Goal: Check status: Check status

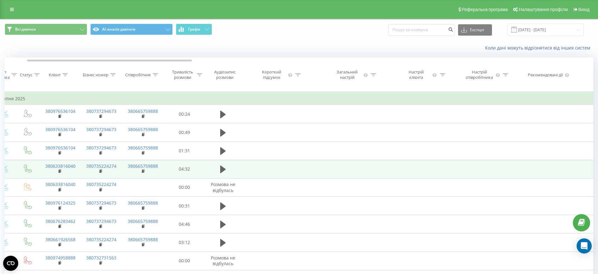
scroll to position [0, 48]
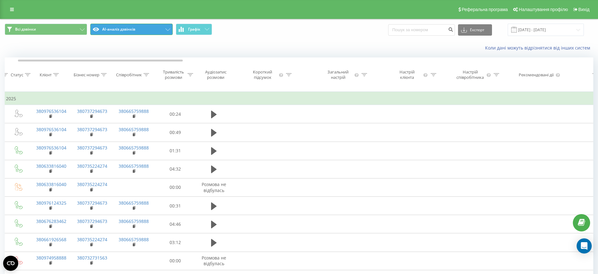
click at [130, 31] on button "AI-аналіз дзвінків" at bounding box center [131, 29] width 82 height 11
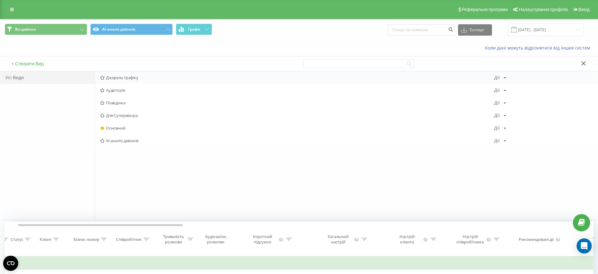
click at [130, 75] on span "Джерела трафіку" at bounding box center [297, 77] width 394 height 4
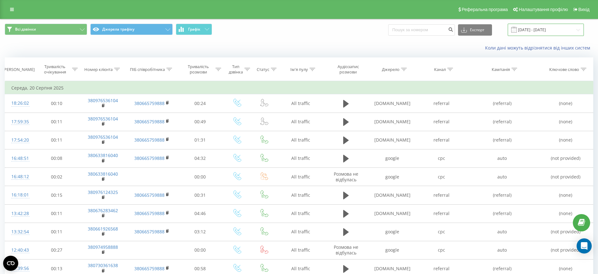
click at [554, 32] on input "[DATE] - [DATE]" at bounding box center [546, 30] width 76 height 12
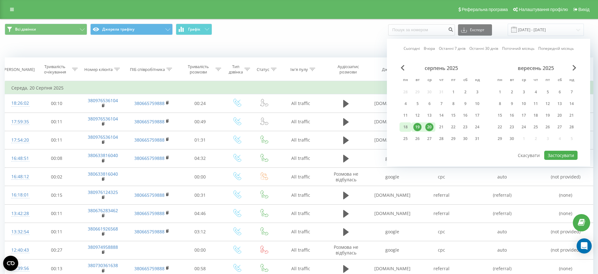
click at [407, 127] on div "18" at bounding box center [406, 127] width 8 height 8
click at [554, 150] on div at bounding box center [489, 150] width 178 height 1
click at [539, 116] on div "18" at bounding box center [536, 115] width 8 height 8
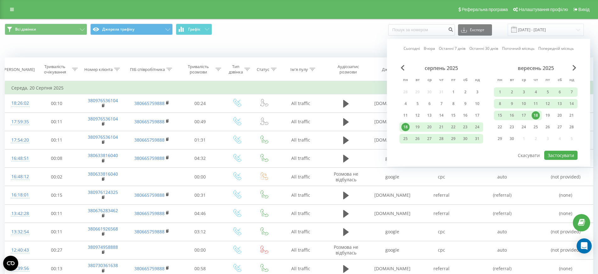
click at [533, 115] on div "18" at bounding box center [536, 115] width 8 height 8
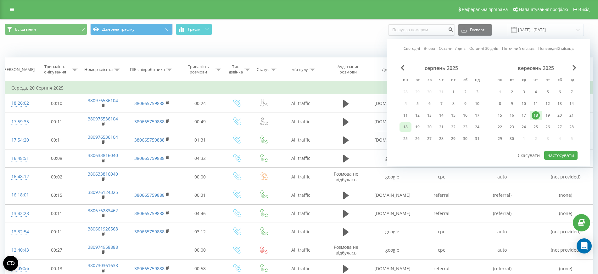
click at [407, 128] on div "18" at bounding box center [406, 127] width 8 height 8
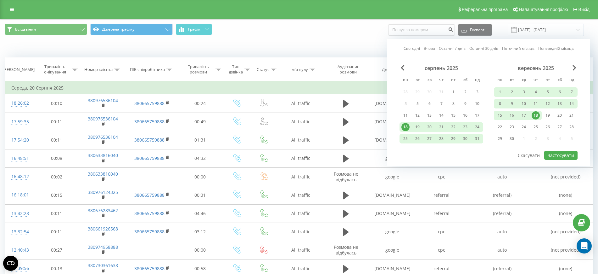
click at [407, 128] on div "18" at bounding box center [406, 127] width 8 height 8
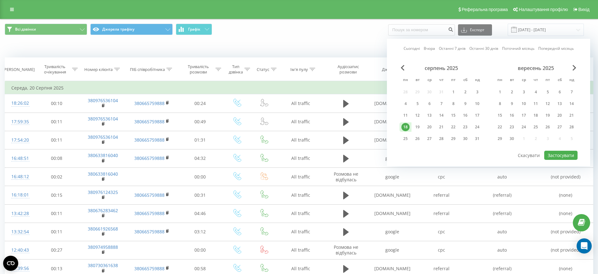
click at [407, 128] on div "18" at bounding box center [406, 127] width 8 height 8
click at [406, 128] on div "18" at bounding box center [406, 127] width 8 height 8
click at [483, 117] on div "17" at bounding box center [477, 114] width 12 height 9
click at [562, 152] on button "Застосувати" at bounding box center [561, 154] width 33 height 9
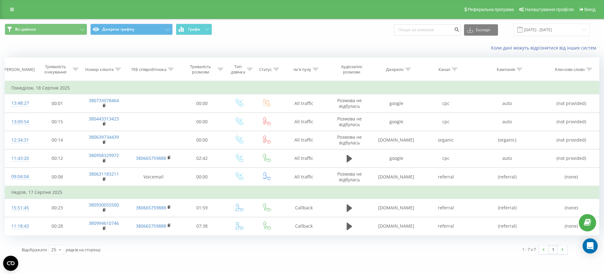
click at [556, 37] on div "Всі дзвінки Джерела трафіку Графік Експорт .csv .xls .xlsx 17.08.2025 - 18.08.2…" at bounding box center [302, 29] width 604 height 21
click at [555, 35] on input "17.08.2025 - 18.08.2025" at bounding box center [552, 30] width 76 height 12
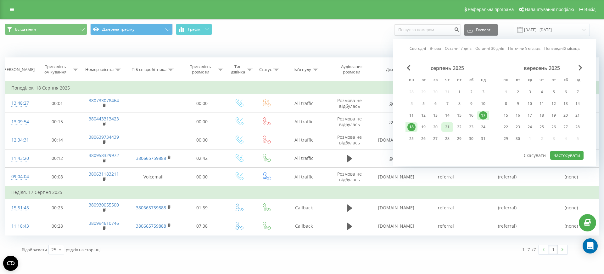
click at [448, 128] on div "21" at bounding box center [447, 127] width 8 height 8
click at [570, 154] on button "Застосувати" at bounding box center [566, 154] width 33 height 9
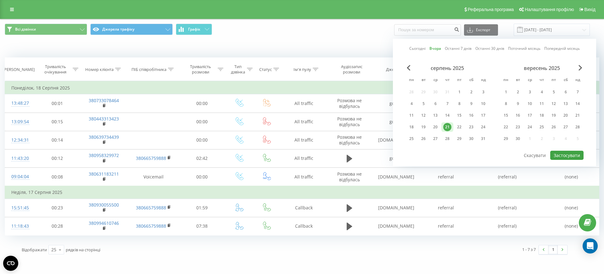
type input "21.08.2025 - 21.08.2025"
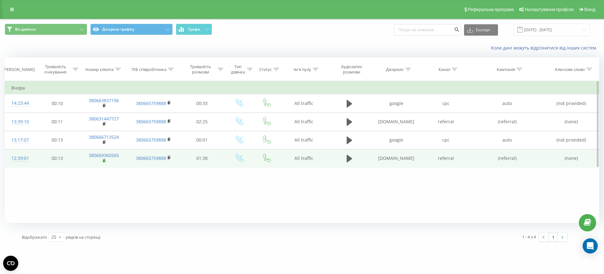
click at [105, 159] on icon at bounding box center [104, 160] width 3 height 4
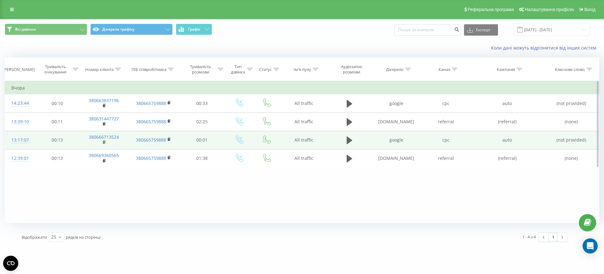
click at [104, 140] on icon at bounding box center [105, 141] width 2 height 3
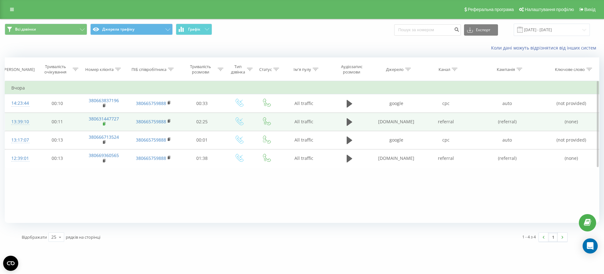
click at [104, 124] on rect at bounding box center [104, 123] width 2 height 3
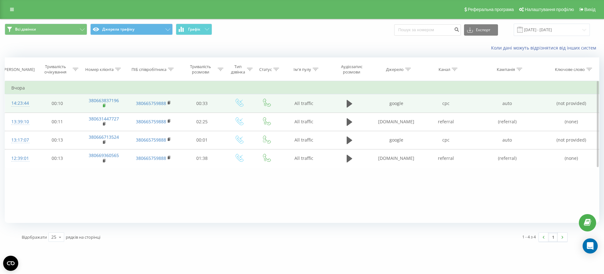
click at [104, 106] on rect at bounding box center [104, 105] width 2 height 3
